Goal: Task Accomplishment & Management: Complete application form

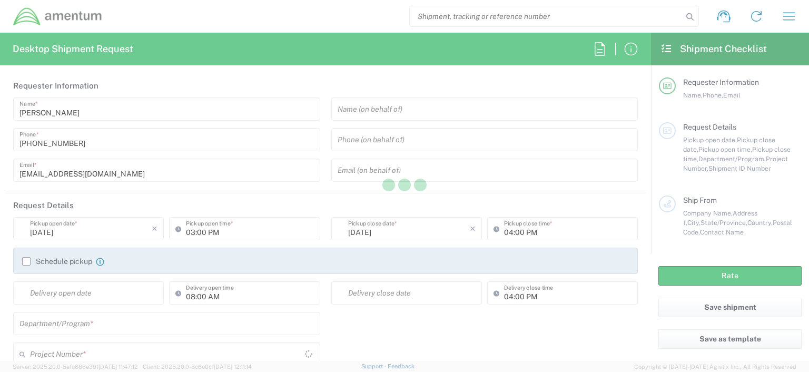
type input "[GEOGRAPHIC_DATA]"
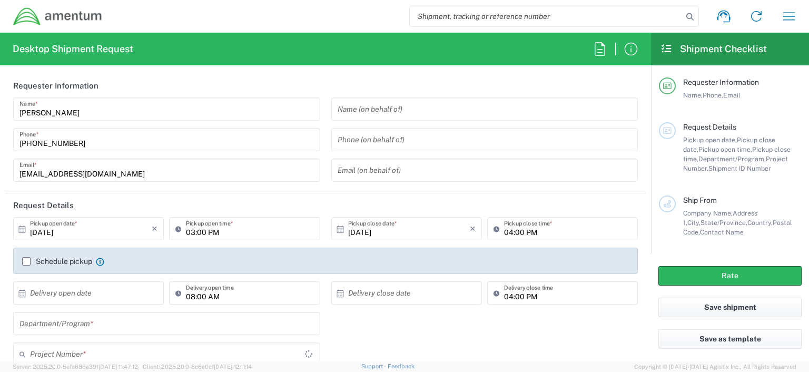
type input "OCCP.100054.00000"
click at [725, 340] on button "Save as template" at bounding box center [729, 338] width 143 height 19
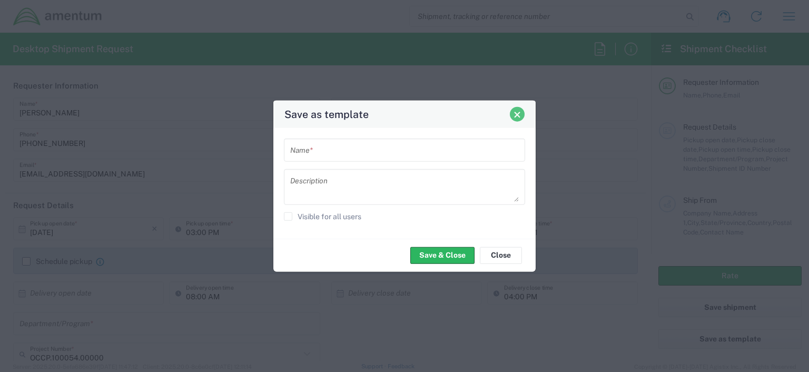
click at [519, 114] on span "Close" at bounding box center [516, 114] width 7 height 7
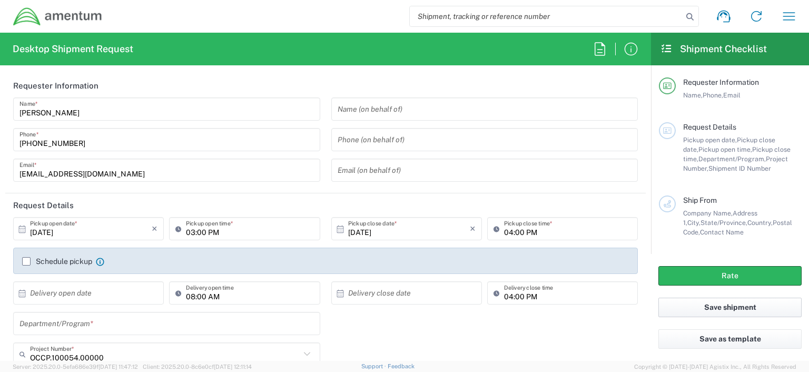
click at [733, 308] on button "Save shipment" at bounding box center [729, 306] width 143 height 19
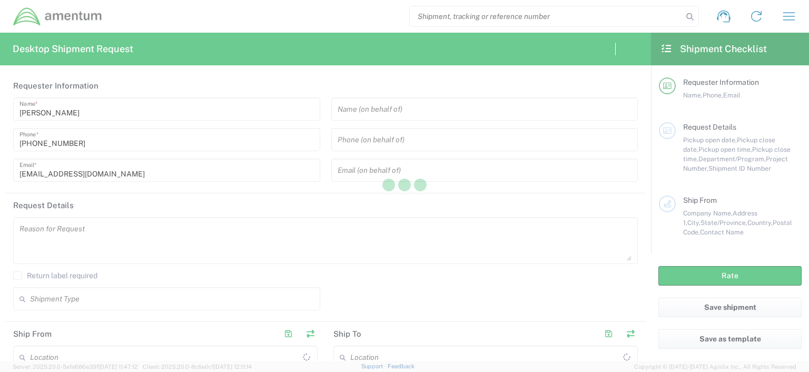
type input "[GEOGRAPHIC_DATA]"
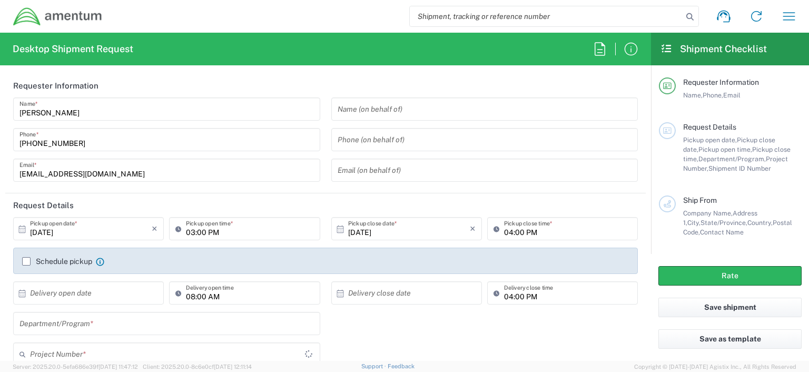
type input "OCCP.100054.00000"
click at [786, 14] on icon "button" at bounding box center [788, 16] width 17 height 17
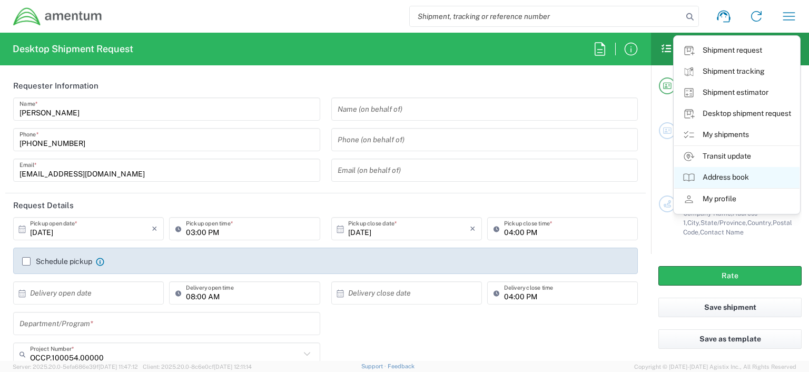
click at [721, 180] on link "Address book" at bounding box center [736, 177] width 125 height 21
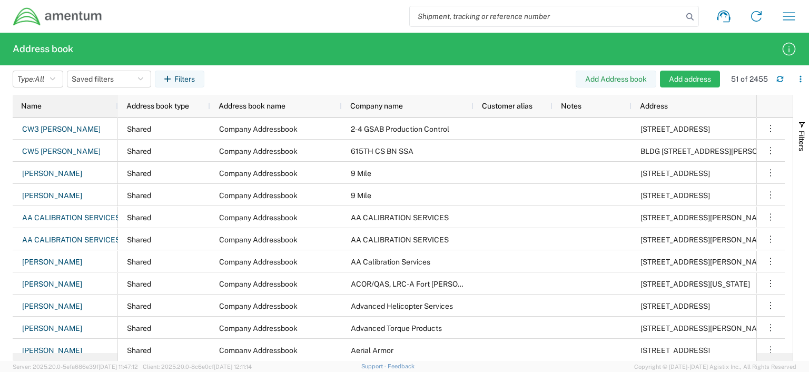
click at [54, 105] on div "Name" at bounding box center [67, 105] width 93 height 17
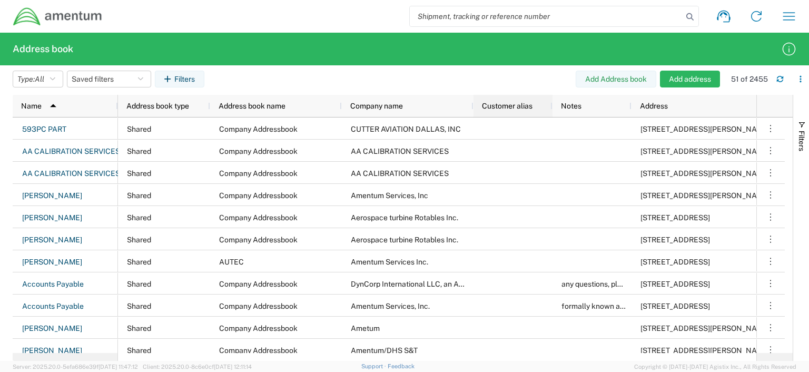
click at [499, 107] on span "Customer alias" at bounding box center [507, 106] width 51 height 8
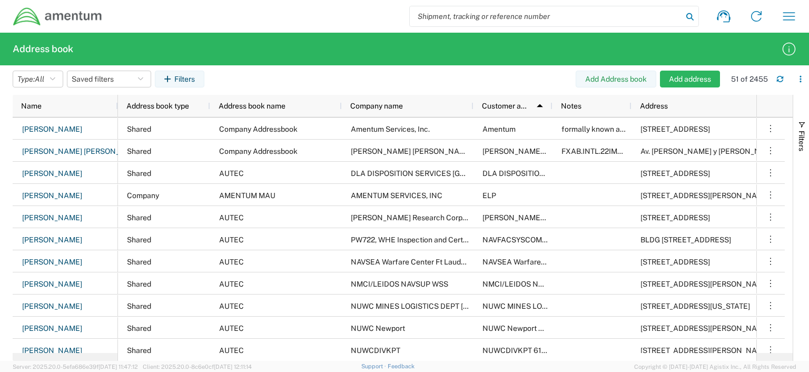
click at [689, 15] on icon at bounding box center [689, 16] width 15 height 15
